Goal: Task Accomplishment & Management: Use online tool/utility

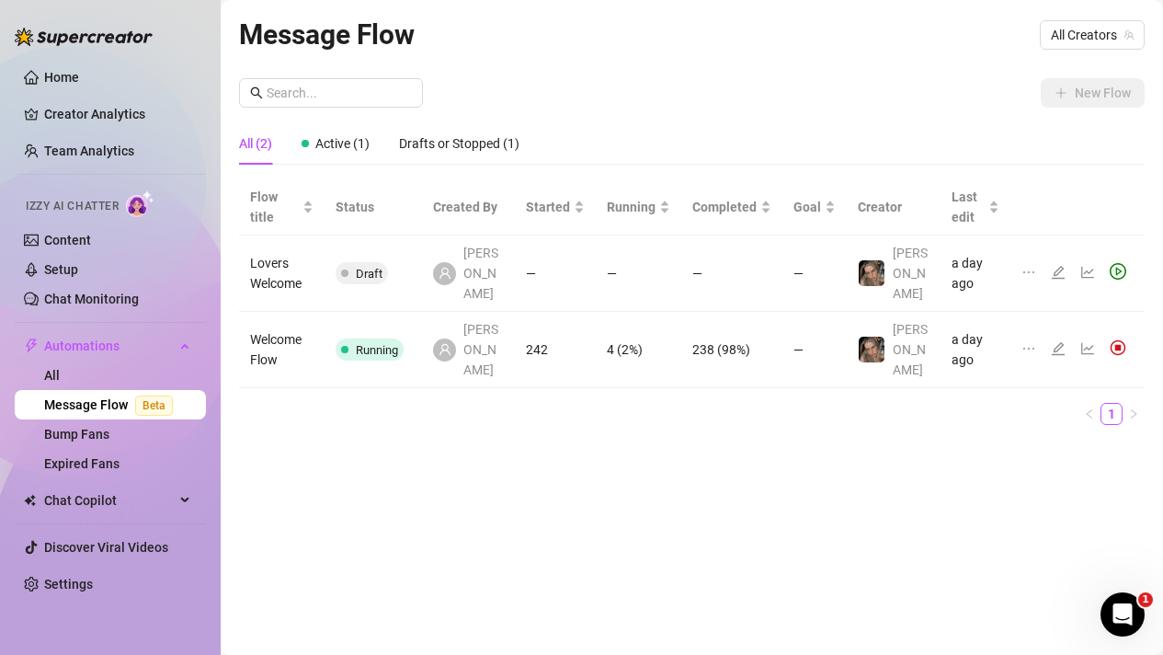
click at [1063, 342] on icon "edit" at bounding box center [1058, 348] width 13 height 13
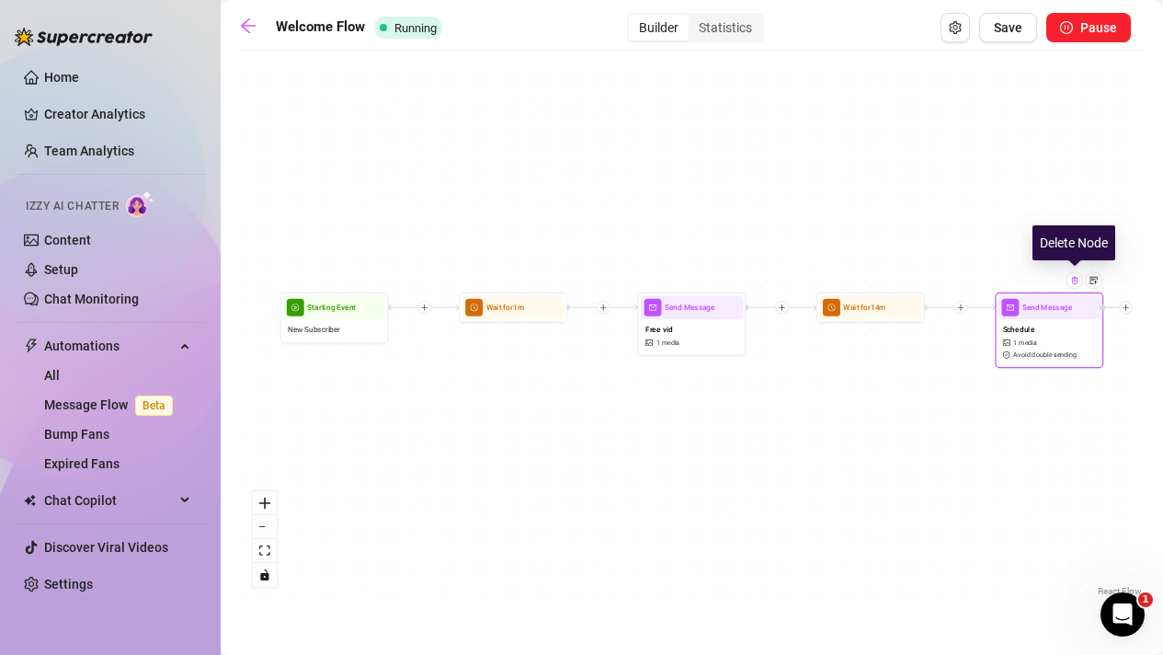
click at [1076, 283] on img at bounding box center [1074, 280] width 8 height 8
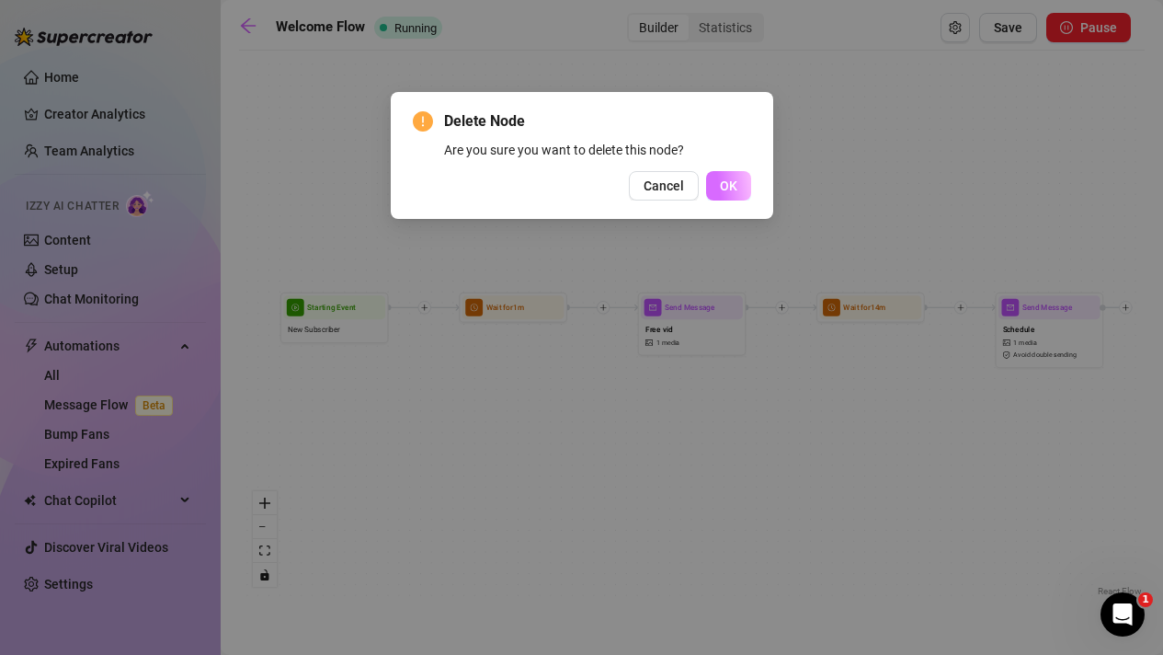
click at [733, 194] on button "OK" at bounding box center [728, 185] width 45 height 29
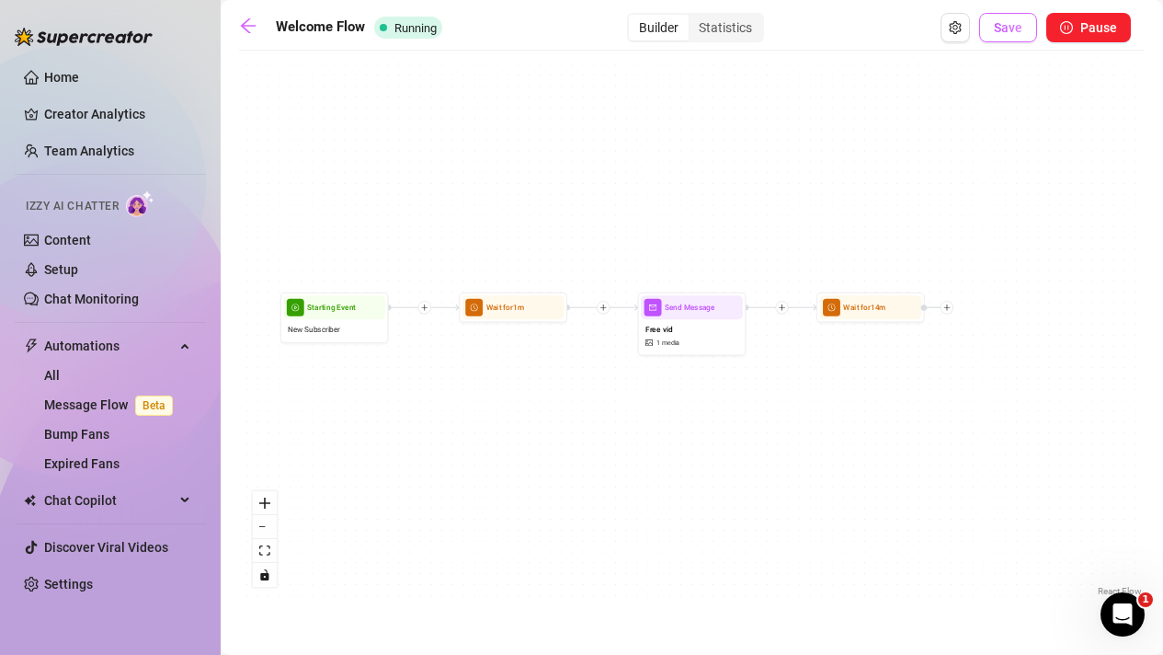
click at [993, 29] on button "Save" at bounding box center [1008, 27] width 58 height 29
